Goal: Task Accomplishment & Management: Complete application form

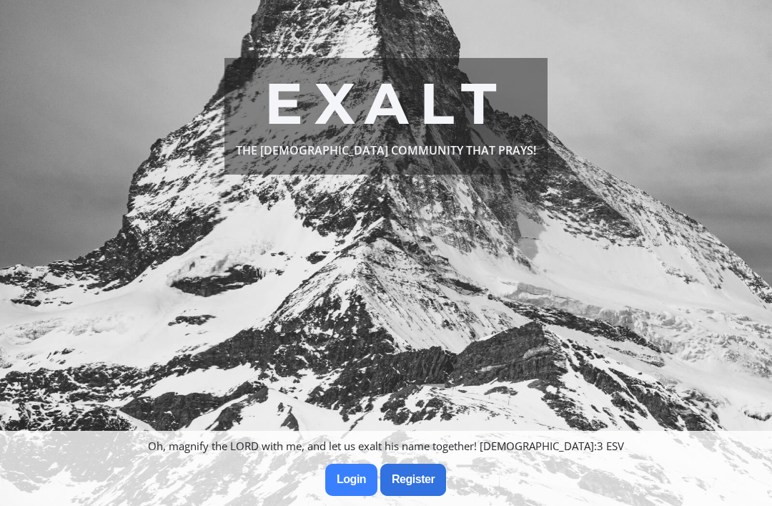
click at [0, 0] on slot "Register" at bounding box center [0, 0] width 0 height 0
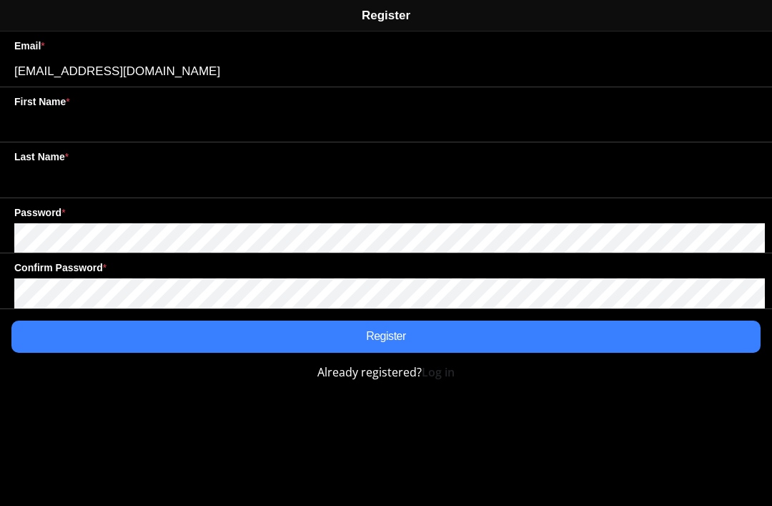
type input "[EMAIL_ADDRESS][DOMAIN_NAME]"
type input "Levonne"
type input "Williams"
click at [547, 337] on span "Register" at bounding box center [386, 336] width 727 height 32
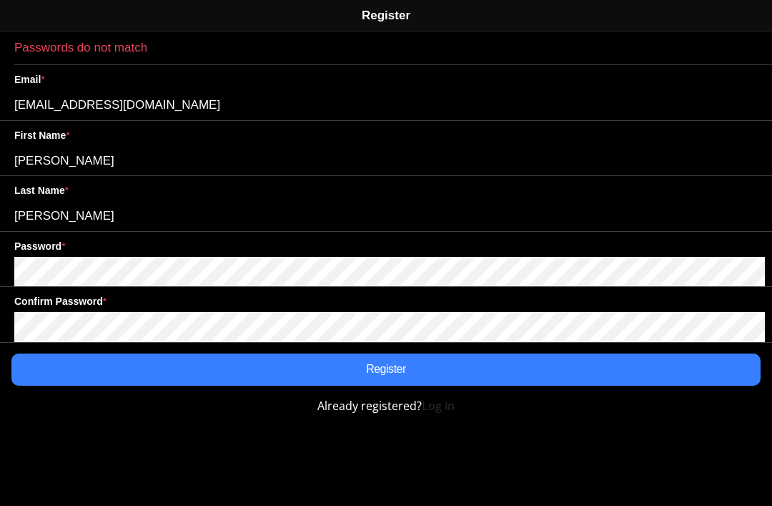
click at [476, 360] on span "Register" at bounding box center [386, 369] width 727 height 32
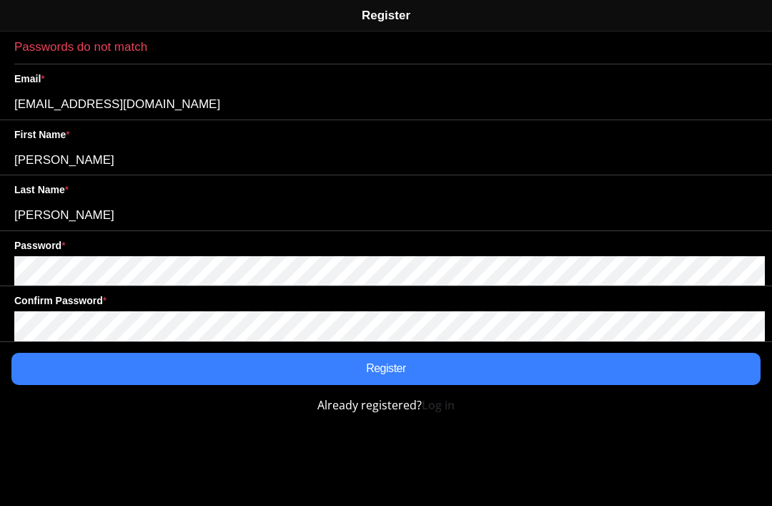
scroll to position [1, 0]
click at [437, 357] on span "Register" at bounding box center [386, 369] width 727 height 32
click at [571, 358] on span "Register" at bounding box center [386, 369] width 727 height 32
click at [437, 373] on span "Register" at bounding box center [386, 369] width 727 height 32
click at [428, 406] on strong "Log in" at bounding box center [438, 405] width 33 height 16
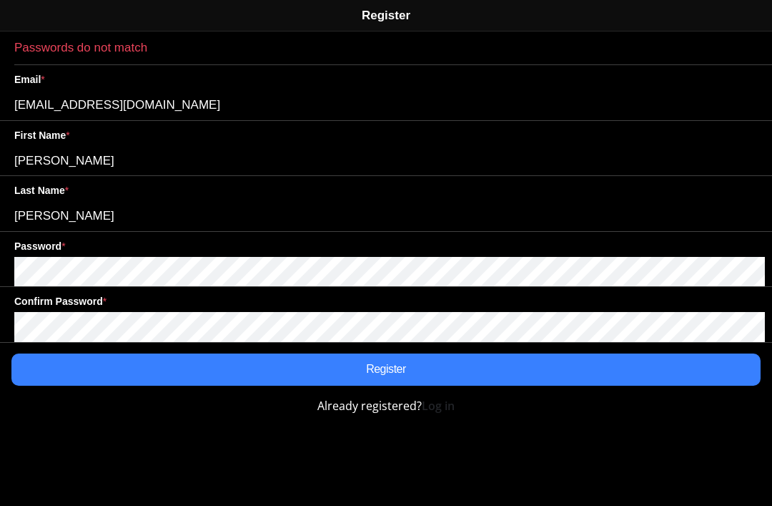
scroll to position [0, 0]
type input "[EMAIL_ADDRESS][DOMAIN_NAME]"
type input "Levonne"
type input "Williams"
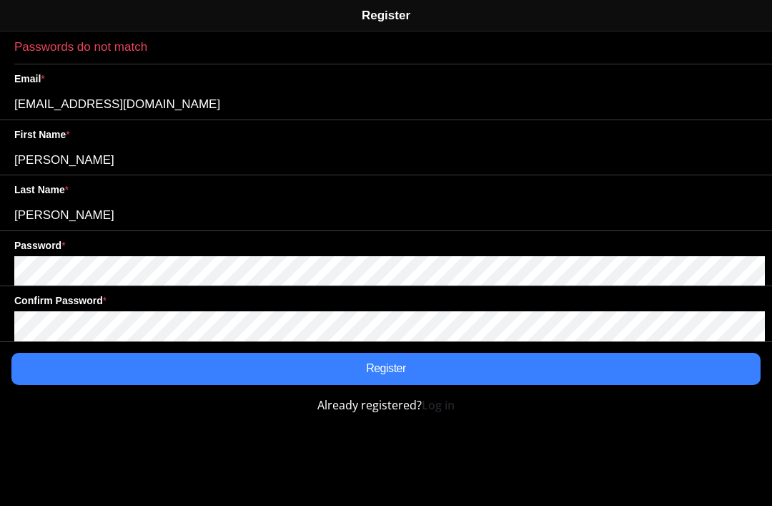
scroll to position [1, 0]
click at [0, 0] on slot "Register" at bounding box center [0, 0] width 0 height 0
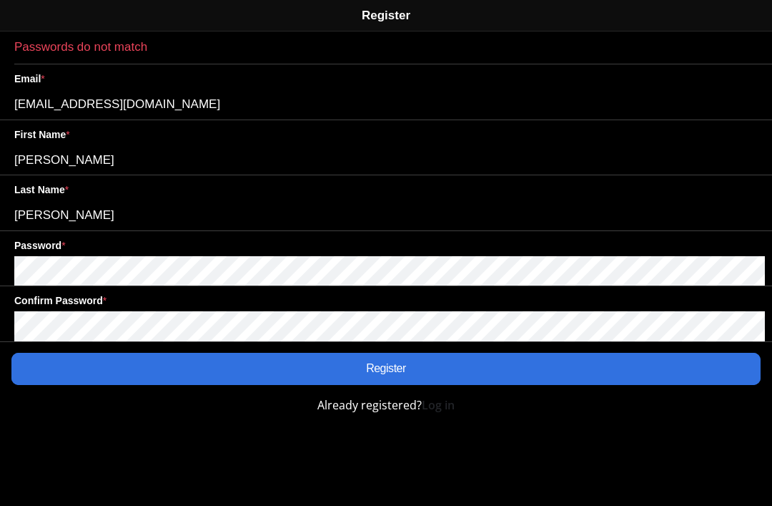
click at [569, 355] on span "Register" at bounding box center [386, 369] width 727 height 32
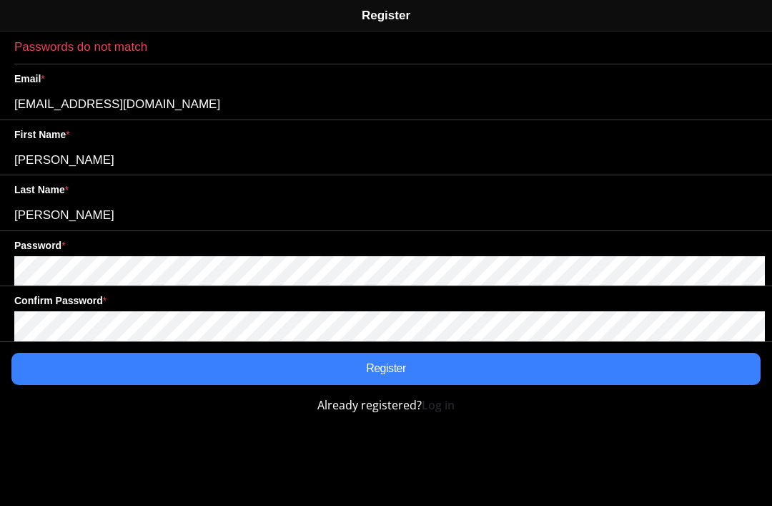
click at [562, 368] on span "Register" at bounding box center [386, 369] width 727 height 32
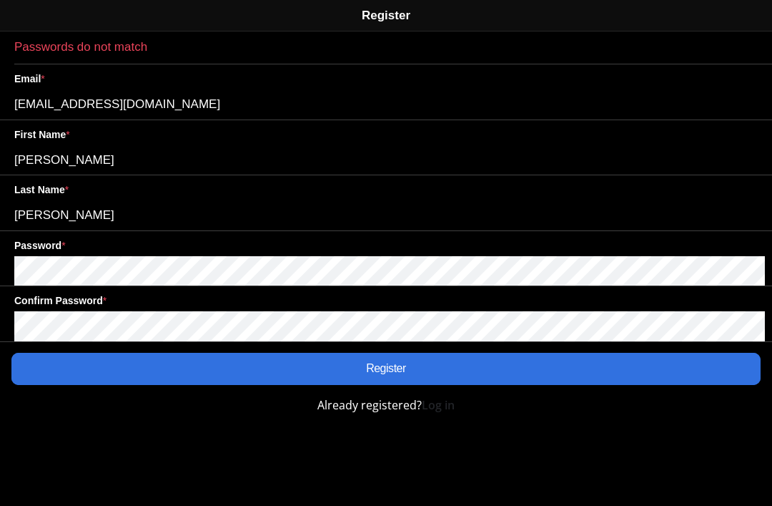
click at [564, 368] on span "Register" at bounding box center [386, 369] width 727 height 32
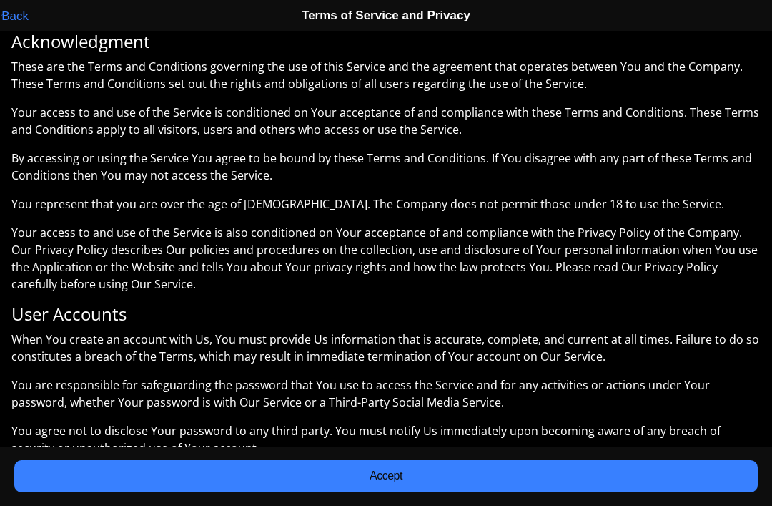
scroll to position [621, 0]
click at [534, 476] on span "Accept" at bounding box center [386, 476] width 721 height 32
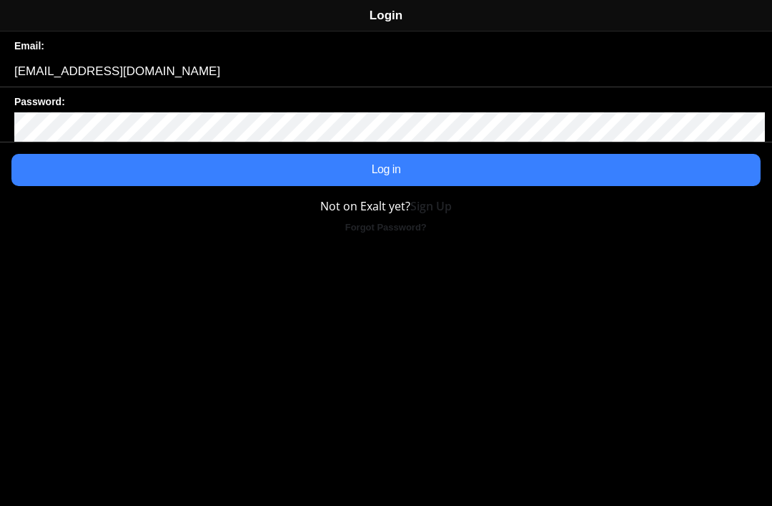
type input "[EMAIL_ADDRESS][DOMAIN_NAME]"
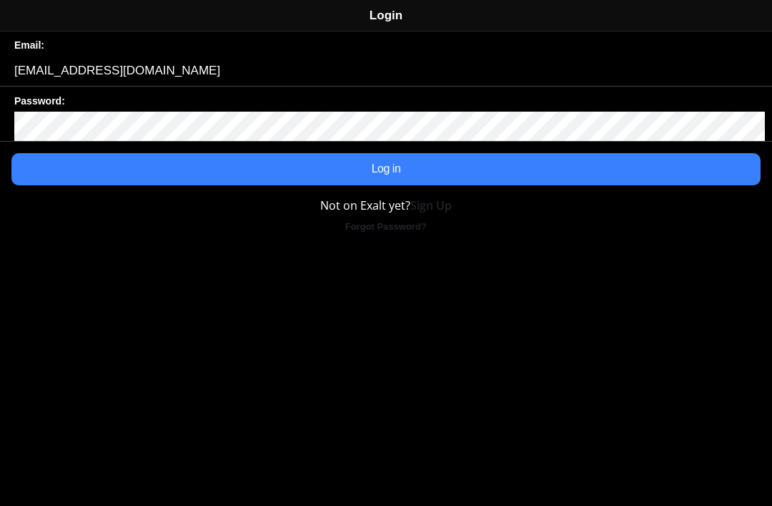
scroll to position [1, 0]
click at [400, 225] on strong "Forgot Password?" at bounding box center [386, 226] width 82 height 9
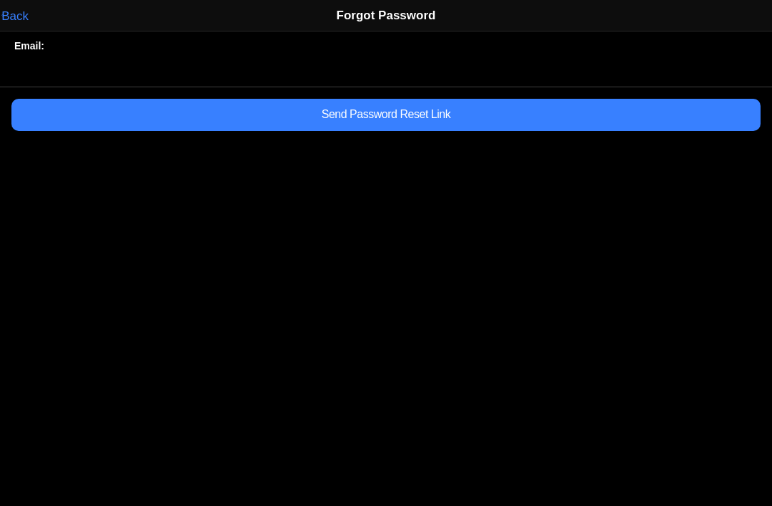
click at [0, 0] on slot "Send Password Reset Link" at bounding box center [0, 0] width 0 height 0
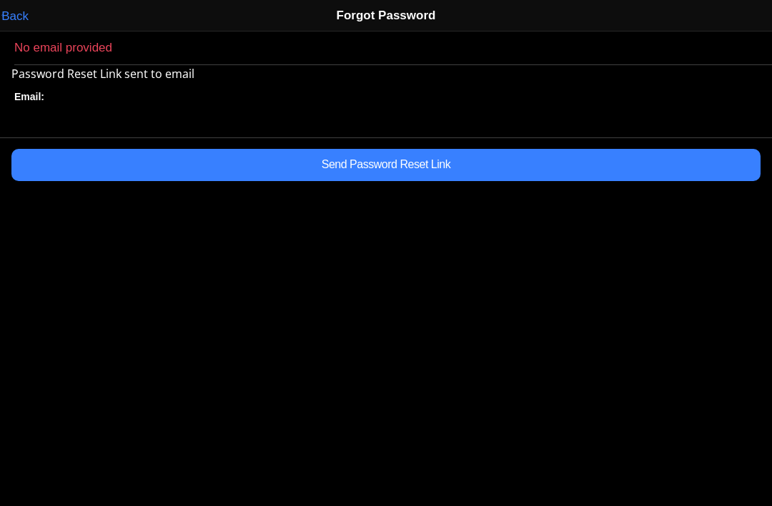
click at [338, 105] on div "Email:" at bounding box center [389, 109] width 751 height 55
type input "[EMAIL_ADDRESS][DOMAIN_NAME]"
click at [0, 0] on slot "Send Password Reset Link" at bounding box center [0, 0] width 0 height 0
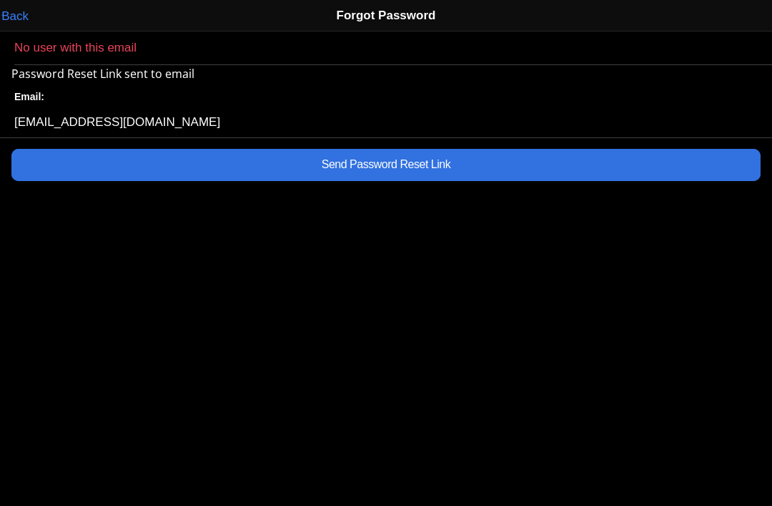
click at [0, 0] on slot "Send Password Reset Link" at bounding box center [0, 0] width 0 height 0
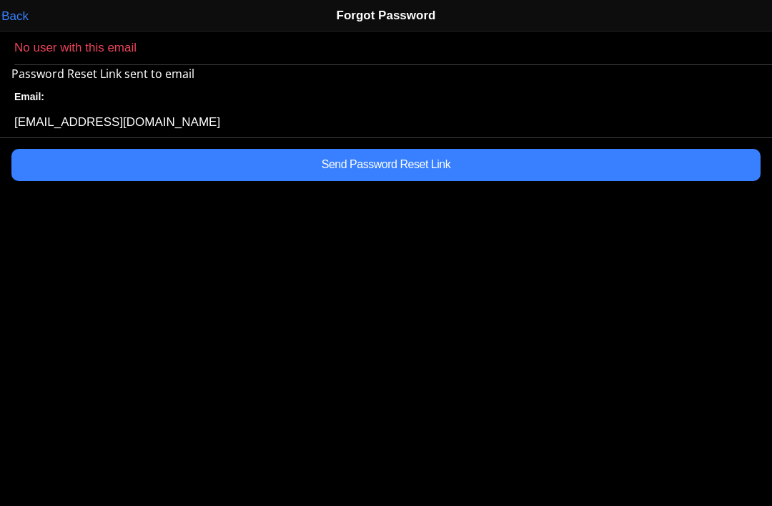
click at [21, 16] on span "Back" at bounding box center [14, 16] width 27 height 12
